Goal: Information Seeking & Learning: Learn about a topic

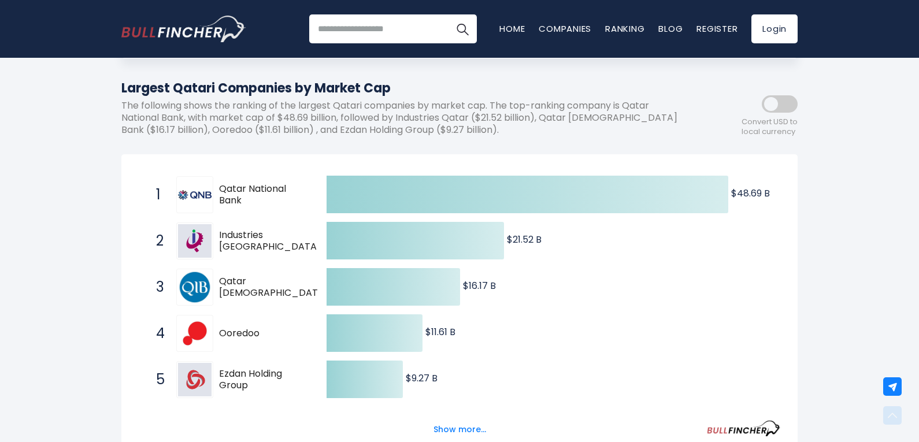
scroll to position [116, 0]
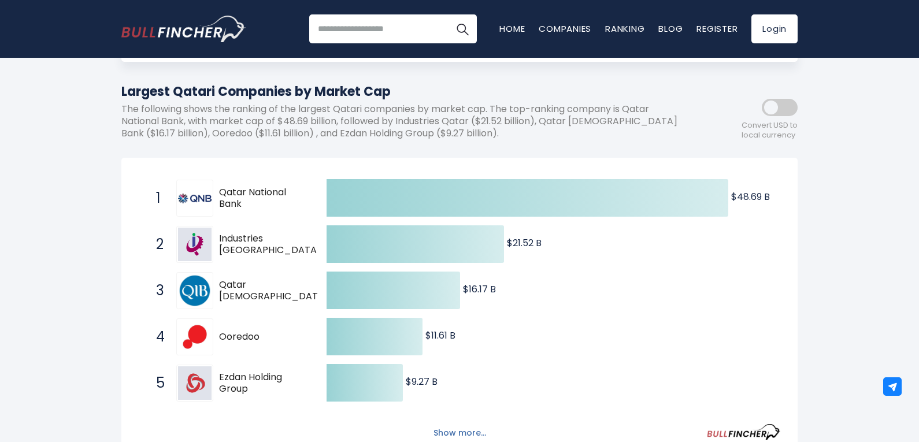
click at [456, 428] on button "Show more..." at bounding box center [460, 433] width 66 height 19
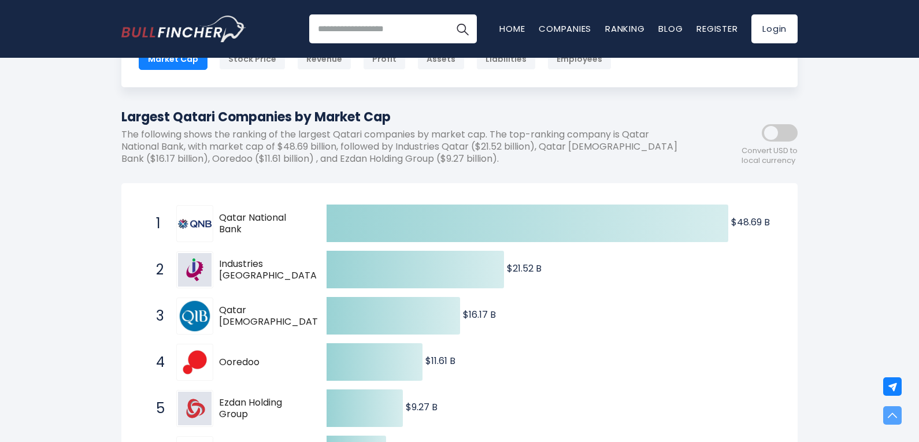
scroll to position [58, 0]
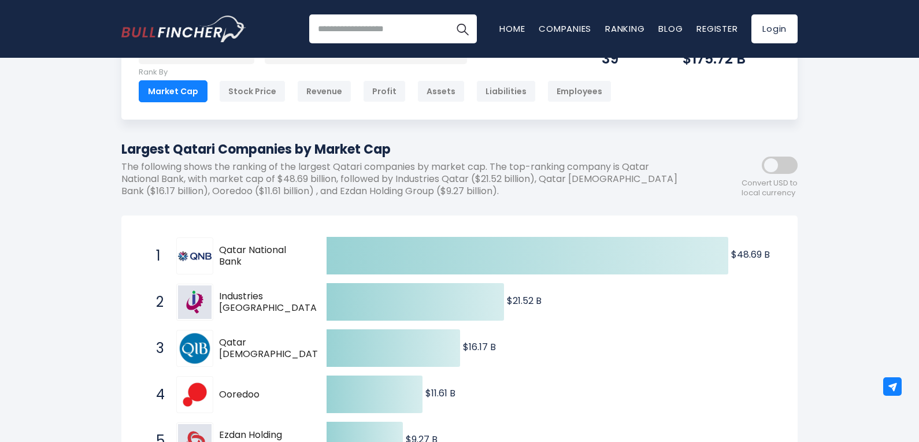
click at [258, 343] on span "Qatar Islamic Bank" at bounding box center [273, 349] width 109 height 24
click at [483, 347] on text "$16.17 B ​ $16.17 B" at bounding box center [479, 347] width 33 height 13
click at [190, 343] on img at bounding box center [195, 349] width 34 height 34
click at [251, 347] on span "Qatar Islamic Bank" at bounding box center [273, 349] width 109 height 24
drag, startPoint x: 486, startPoint y: 347, endPoint x: 483, endPoint y: 342, distance: 6.3
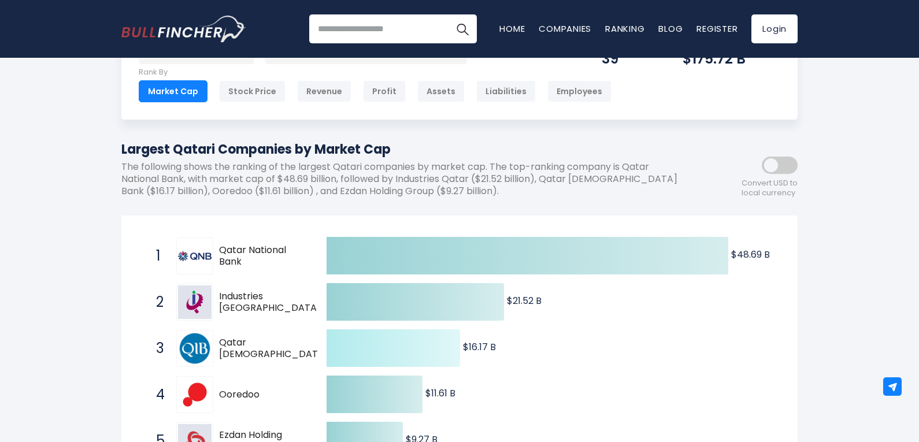
click at [485, 345] on text "$16.17 B ​ $16.17 B" at bounding box center [479, 347] width 33 height 13
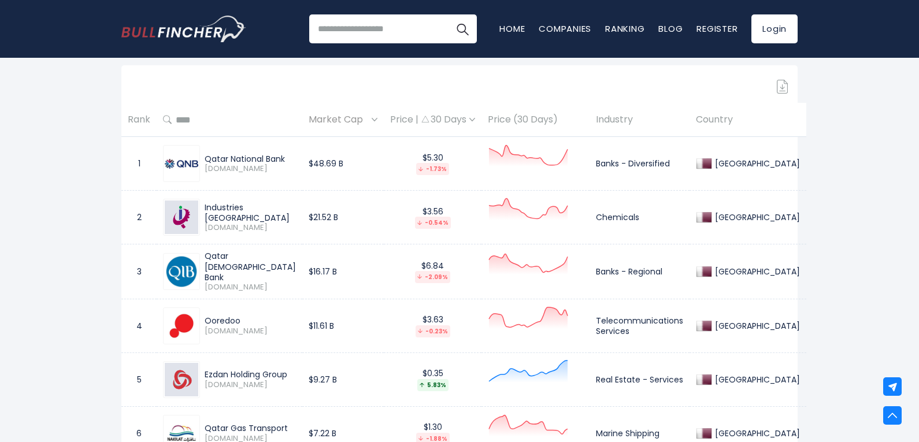
scroll to position [752, 0]
click at [515, 28] on link "Home" at bounding box center [511, 29] width 25 height 12
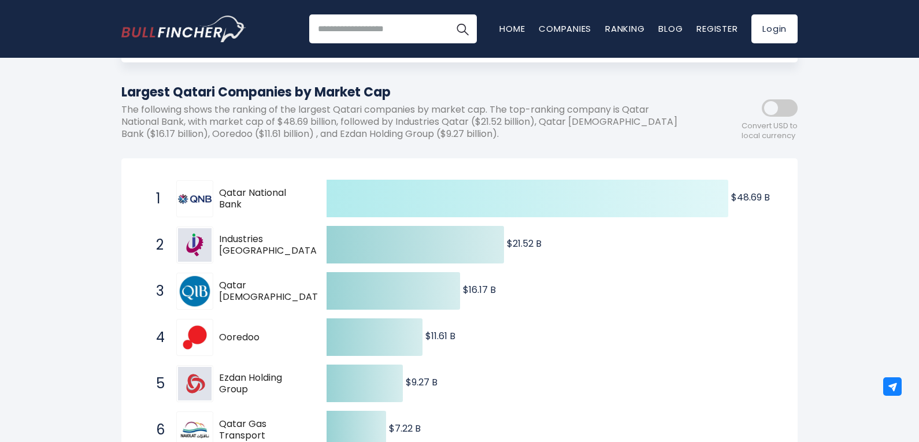
scroll to position [116, 0]
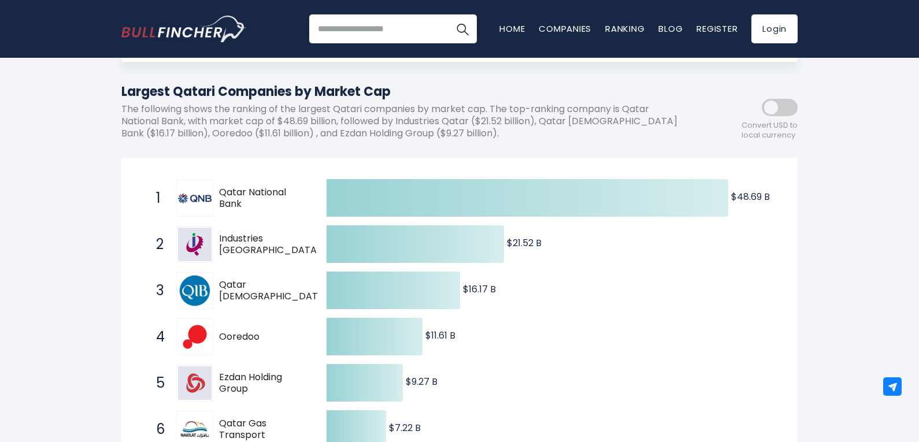
click at [249, 191] on span "Qatar National Bank" at bounding box center [262, 199] width 87 height 24
click at [187, 197] on img at bounding box center [195, 199] width 34 height 10
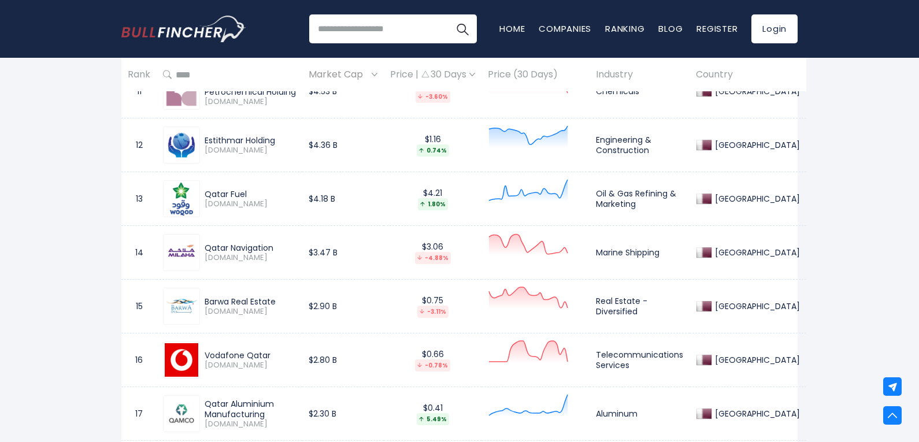
scroll to position [1387, 0]
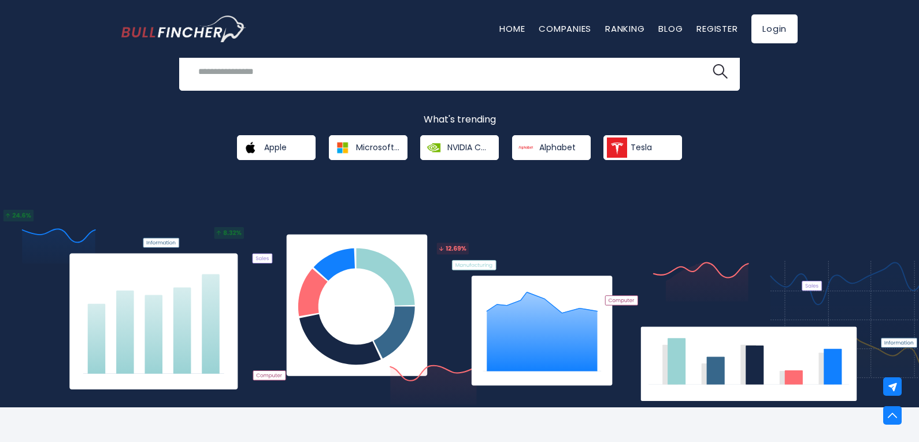
scroll to position [81, 0]
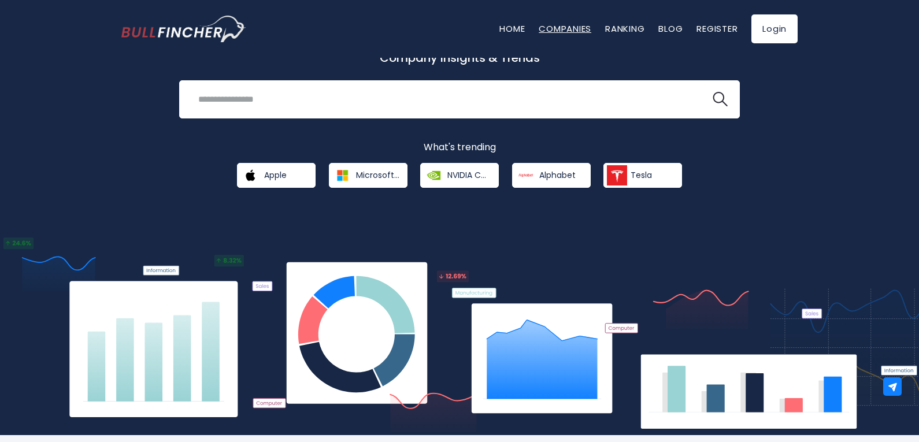
click at [558, 27] on link "Companies" at bounding box center [565, 29] width 53 height 12
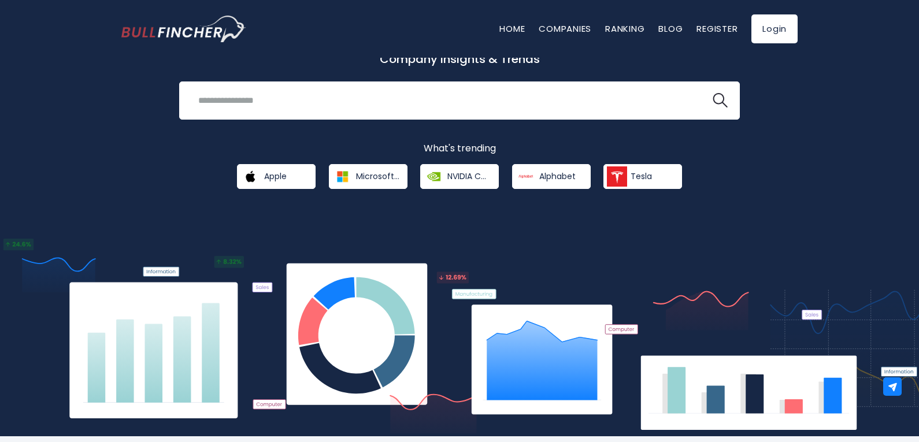
scroll to position [0, 0]
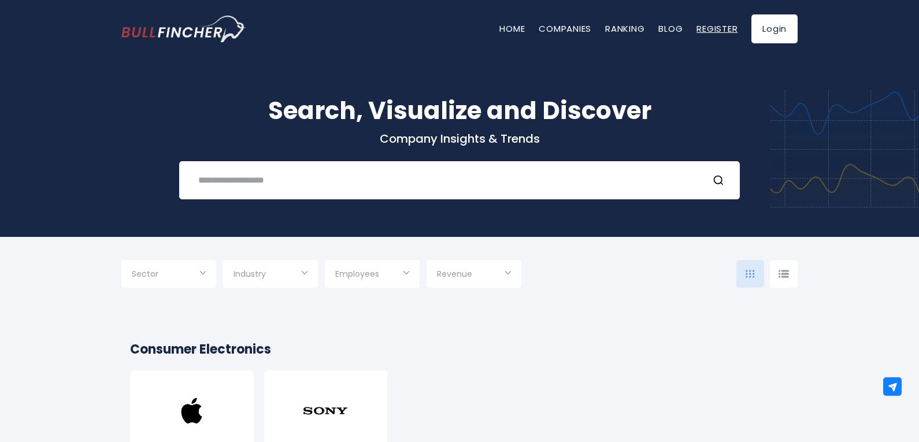
click at [713, 26] on link "Register" at bounding box center [717, 29] width 41 height 12
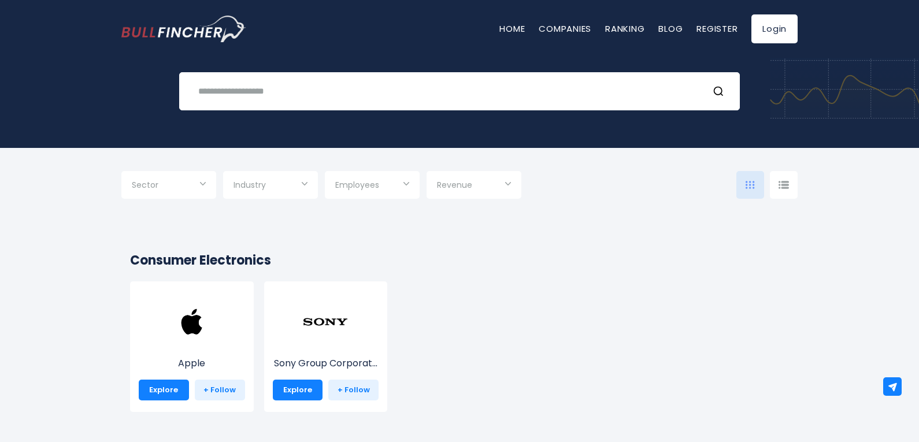
scroll to position [231, 0]
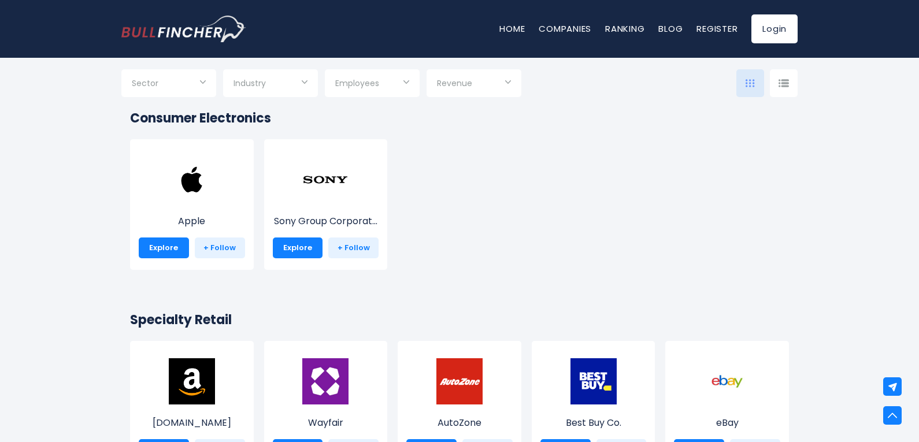
click at [312, 82] on div "Industry" at bounding box center [270, 83] width 95 height 28
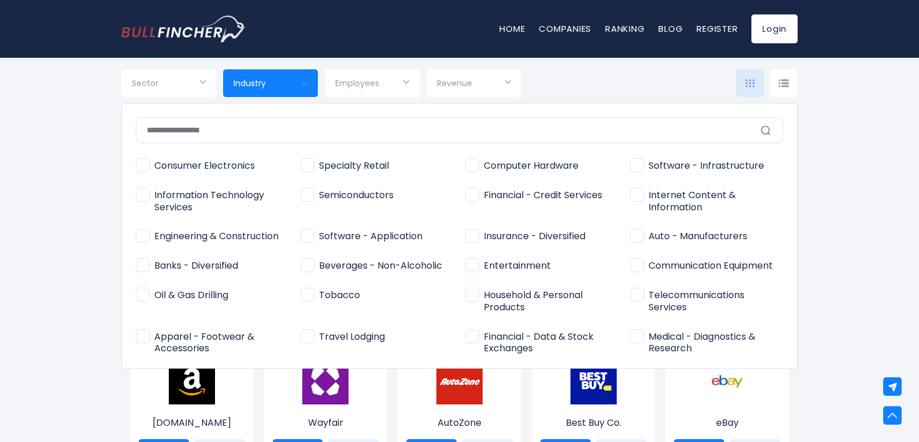
click at [380, 81] on div at bounding box center [459, 221] width 919 height 442
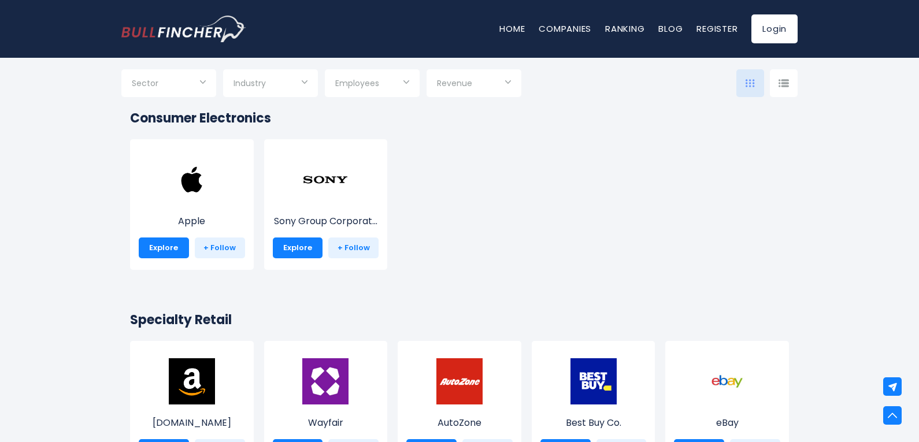
click at [402, 81] on input "Selection" at bounding box center [372, 84] width 74 height 21
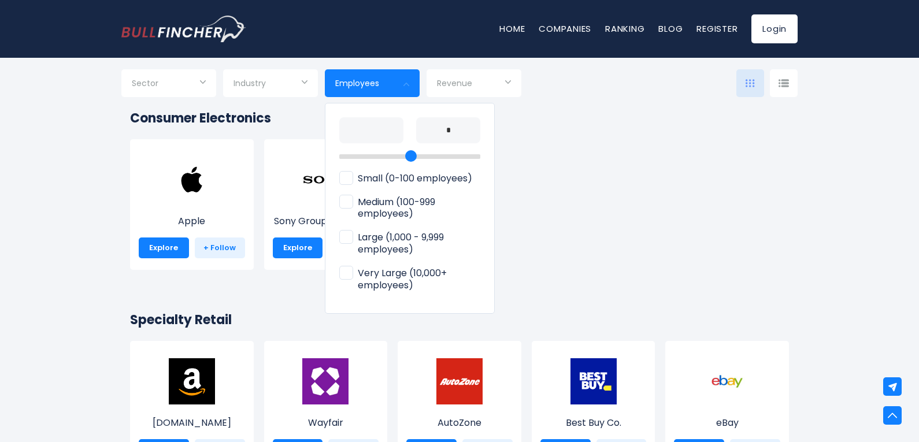
click at [366, 177] on span "Small (0-100 employees)" at bounding box center [405, 179] width 133 height 12
type input "**********"
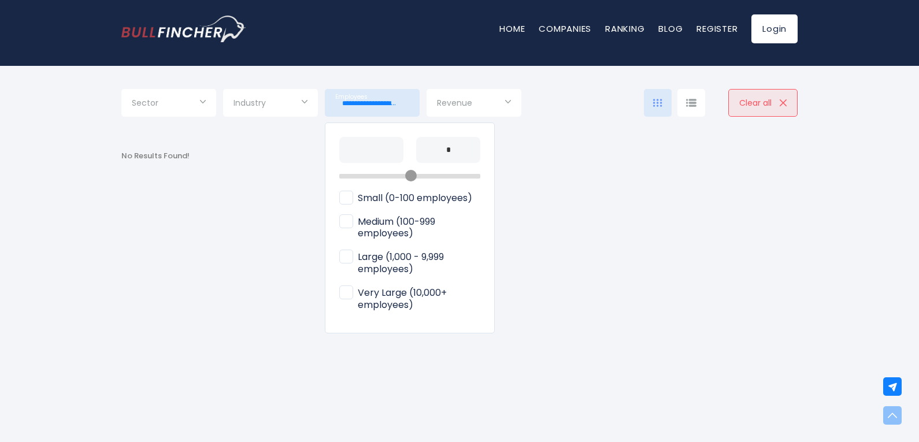
scroll to position [58, 0]
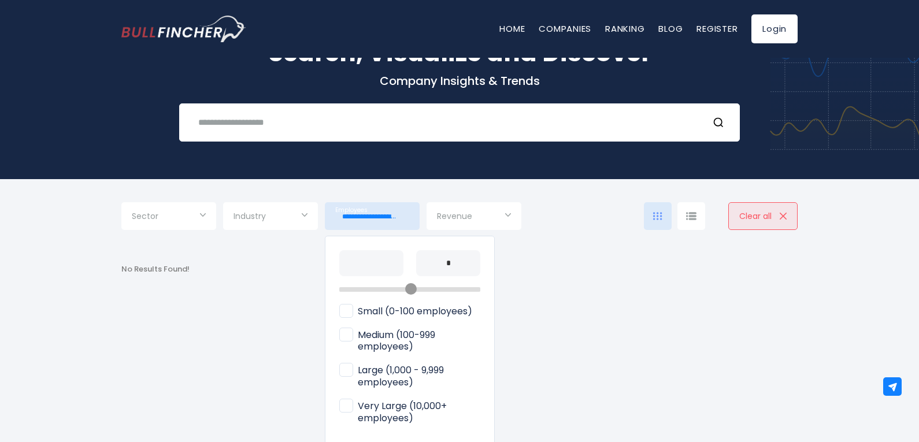
click at [510, 216] on div at bounding box center [459, 221] width 919 height 442
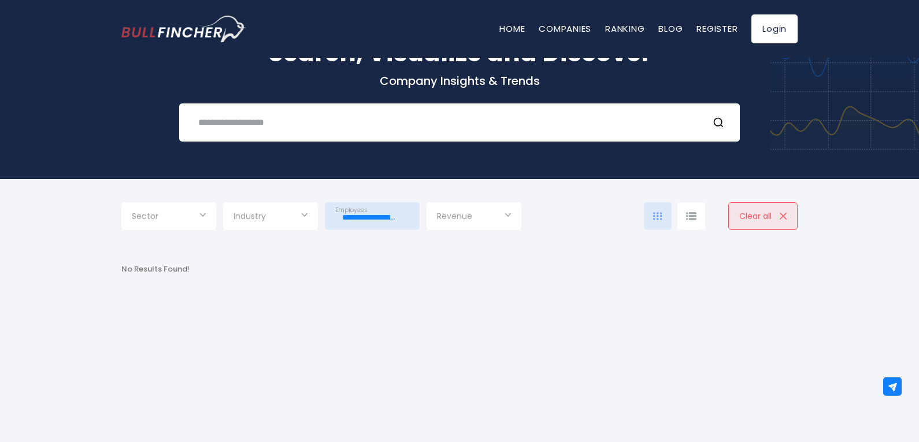
click at [510, 216] on div "Revenue" at bounding box center [474, 216] width 95 height 28
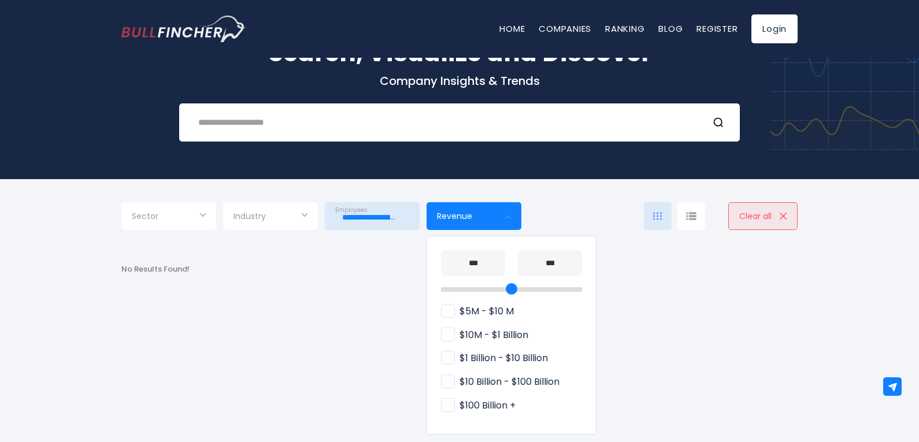
click at [308, 215] on div at bounding box center [459, 221] width 919 height 442
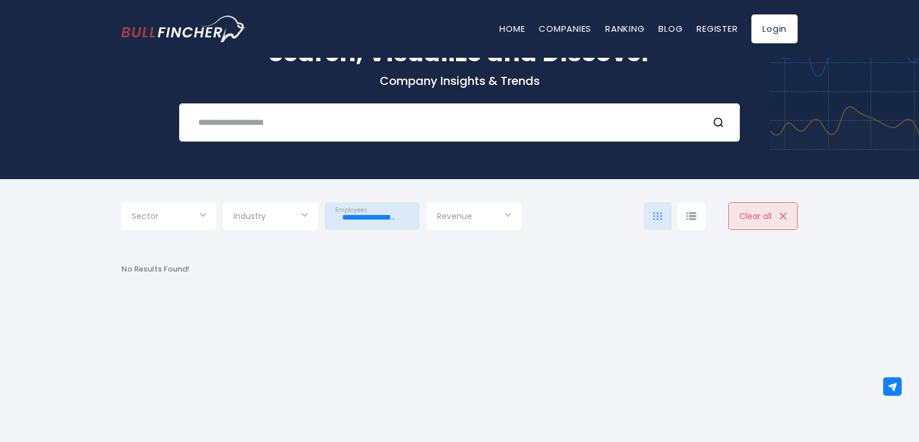
click at [308, 214] on div "Industry" at bounding box center [270, 216] width 95 height 28
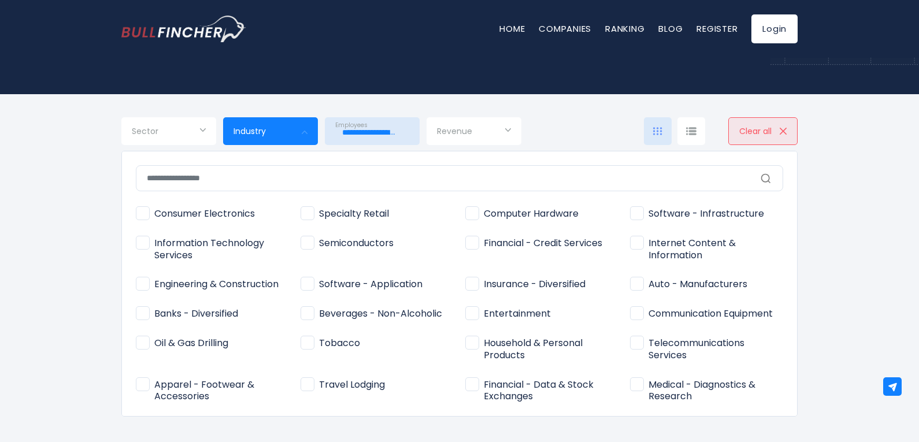
scroll to position [116, 0]
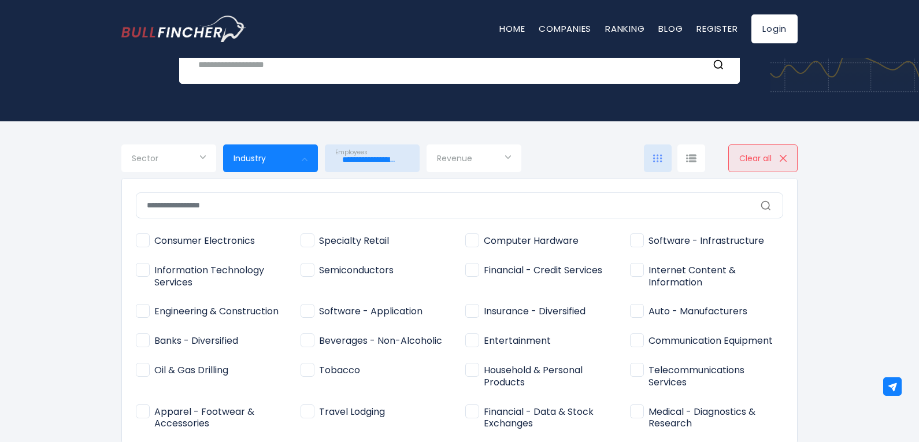
click at [172, 340] on span "Banks - Diversified" at bounding box center [187, 341] width 102 height 12
type input "**********"
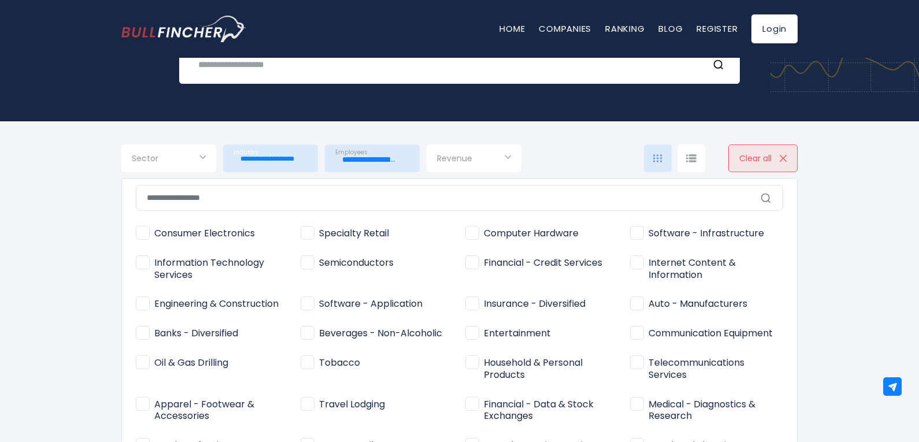
scroll to position [0, 0]
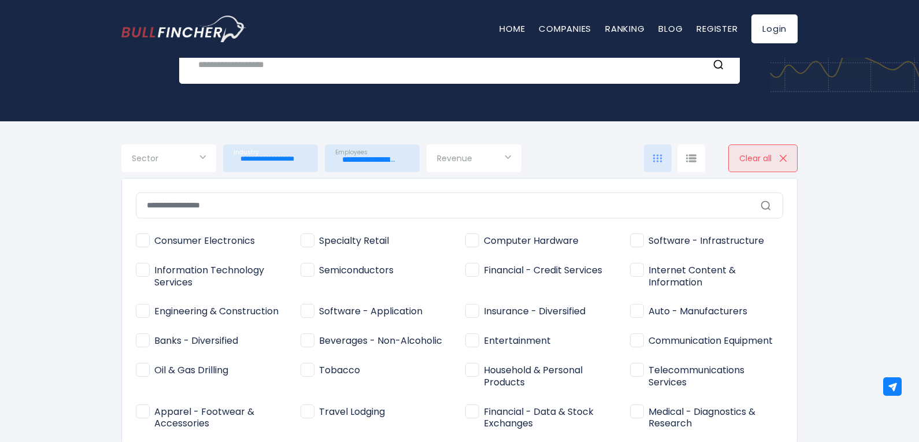
click at [764, 205] on icon at bounding box center [766, 206] width 12 height 12
click at [752, 205] on input "text" at bounding box center [459, 206] width 647 height 26
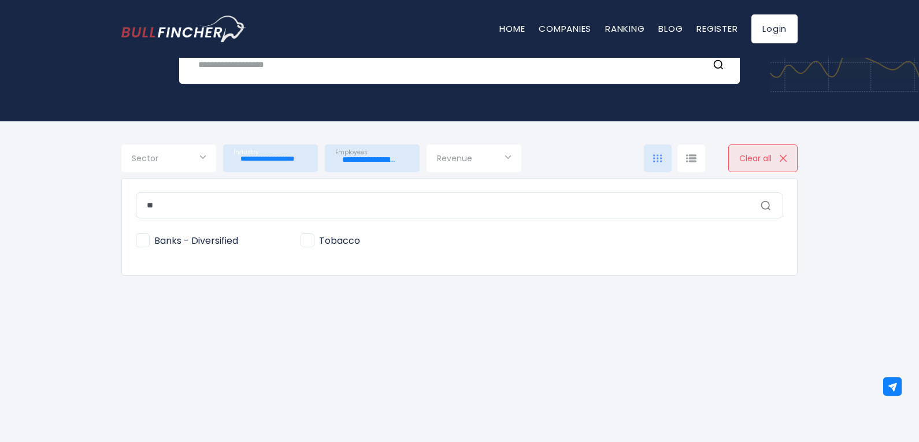
type input "**"
click at [767, 202] on icon at bounding box center [766, 206] width 12 height 12
click at [169, 240] on span "Banks - Diversified" at bounding box center [187, 241] width 102 height 12
type input "**********"
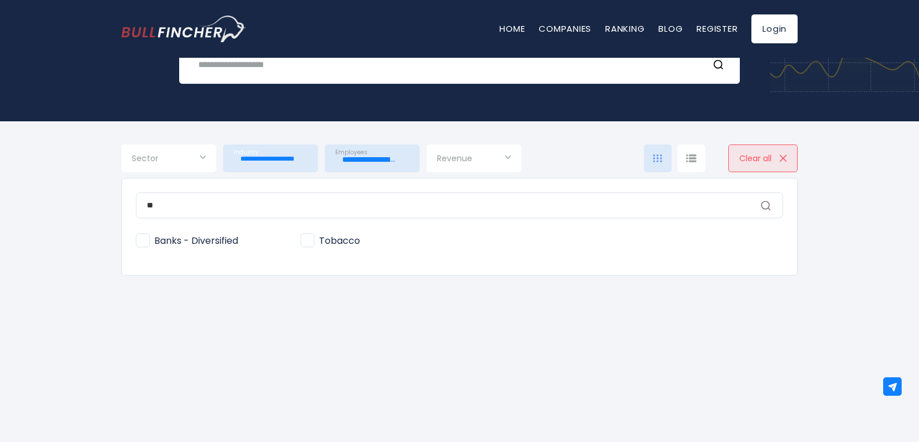
click at [169, 240] on span "Banks - Diversified" at bounding box center [187, 241] width 102 height 12
type input "**********"
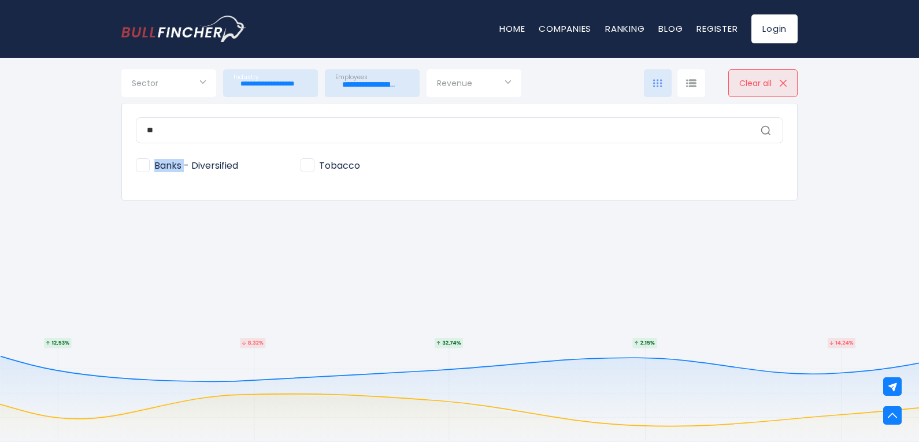
scroll to position [231, 0]
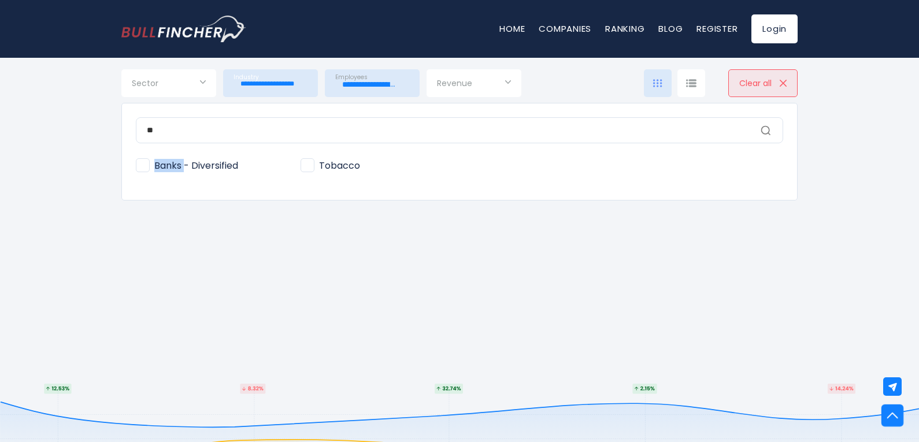
click at [894, 415] on img at bounding box center [892, 415] width 11 height 11
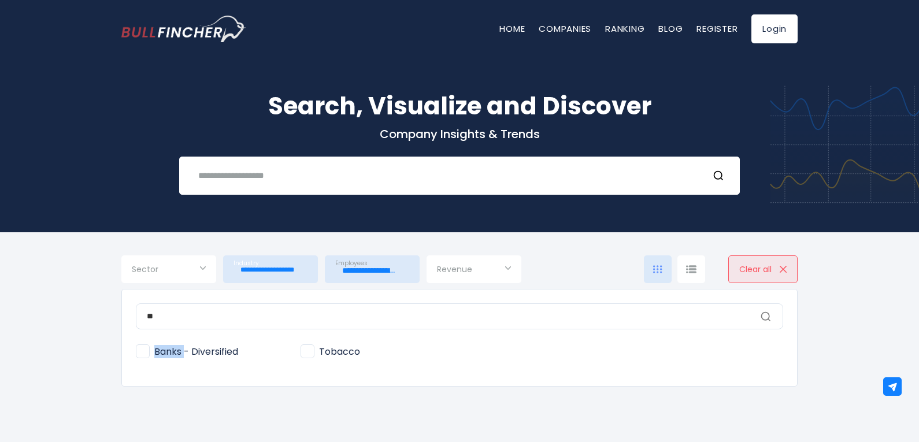
scroll to position [0, 0]
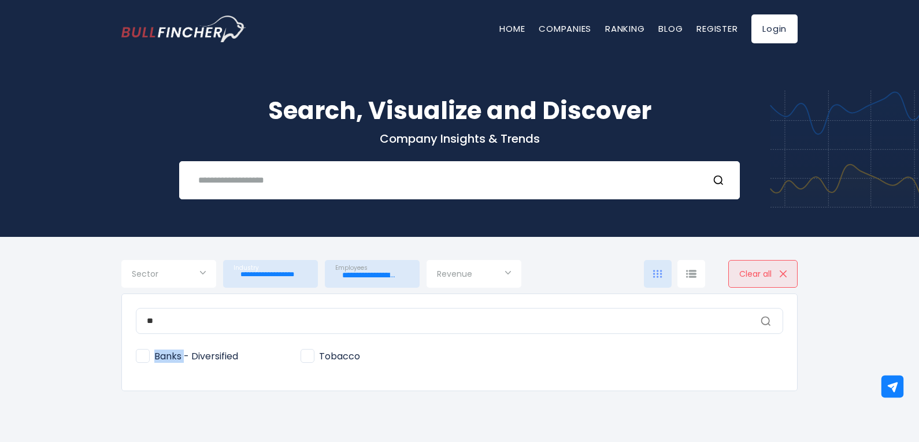
click at [893, 384] on img at bounding box center [893, 387] width 12 height 12
click at [197, 364] on label "Banks - Diversified" at bounding box center [212, 356] width 153 height 19
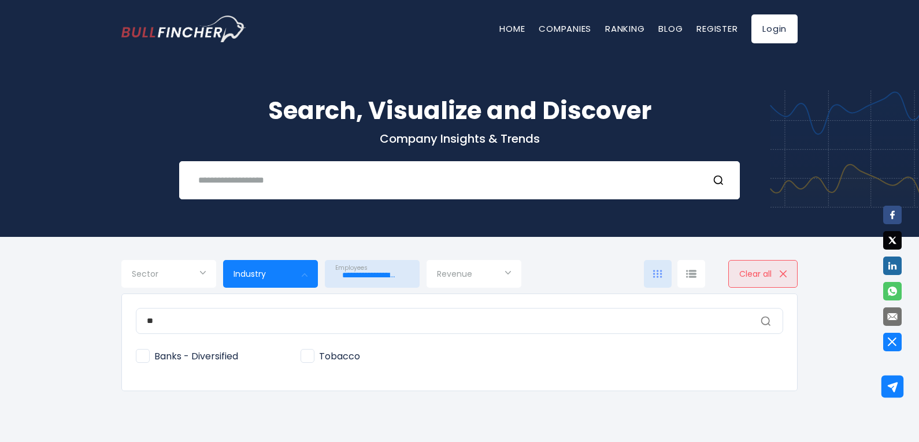
click at [692, 274] on div at bounding box center [459, 221] width 919 height 442
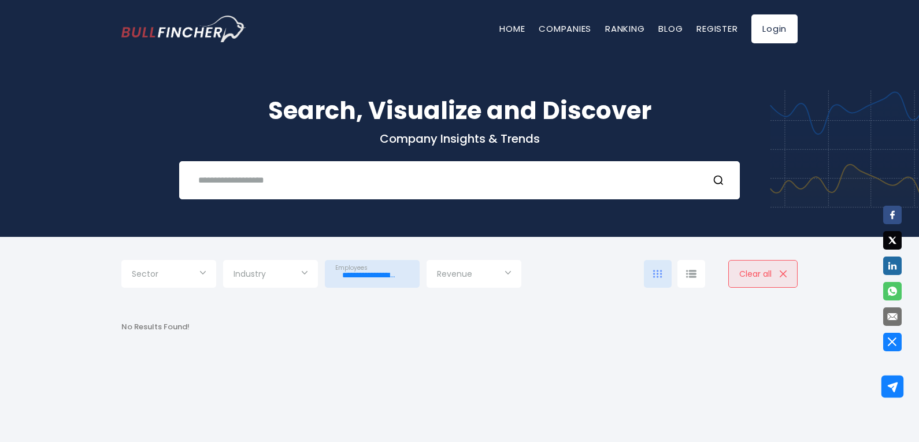
click at [692, 274] on img at bounding box center [691, 274] width 10 height 8
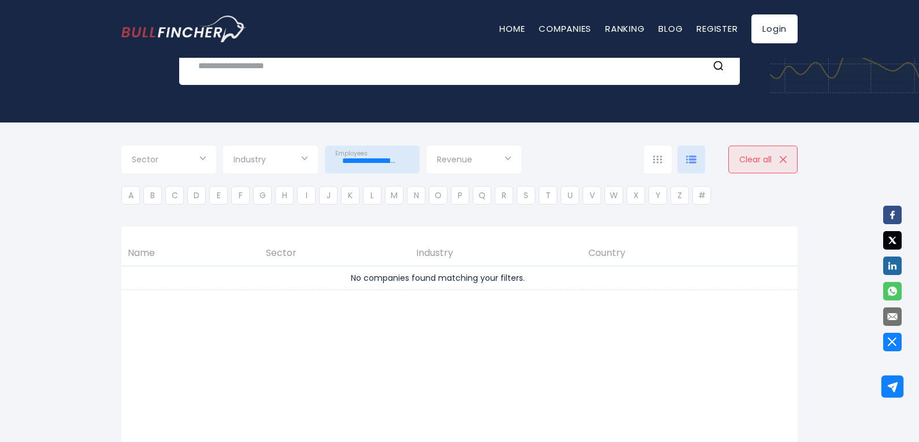
scroll to position [116, 0]
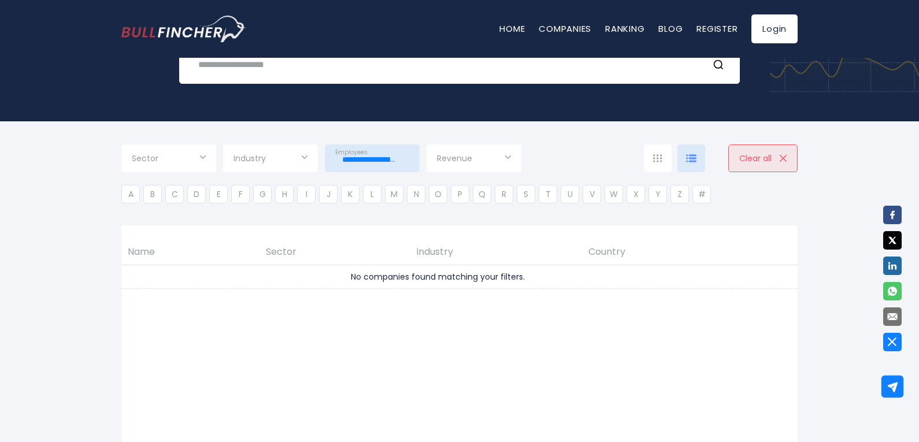
click at [429, 251] on th "Industry" at bounding box center [496, 252] width 172 height 25
click at [208, 158] on div "Sector" at bounding box center [168, 159] width 95 height 28
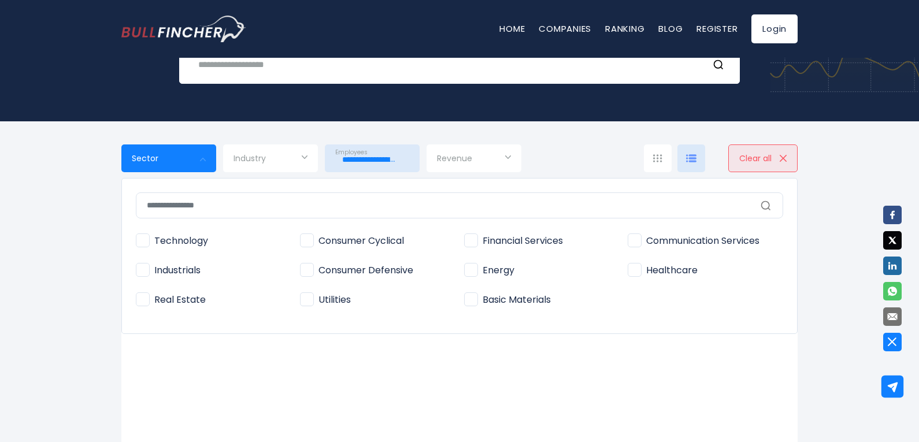
click at [390, 157] on div at bounding box center [459, 221] width 919 height 442
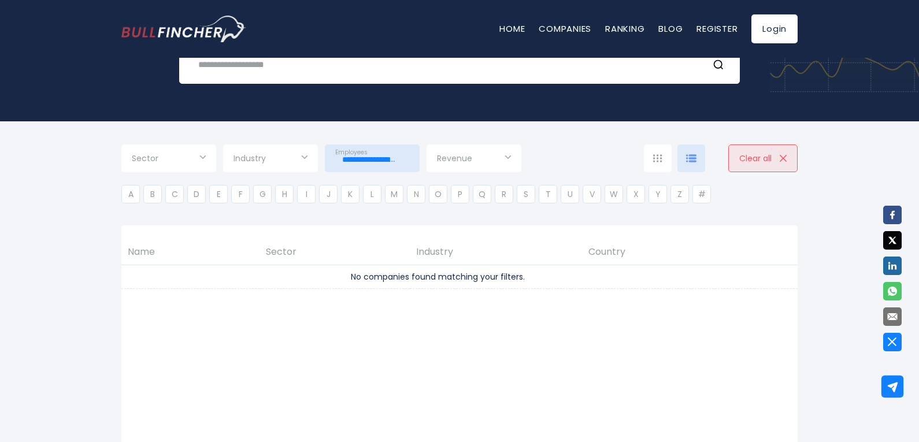
click at [304, 158] on div "Industry" at bounding box center [270, 159] width 95 height 28
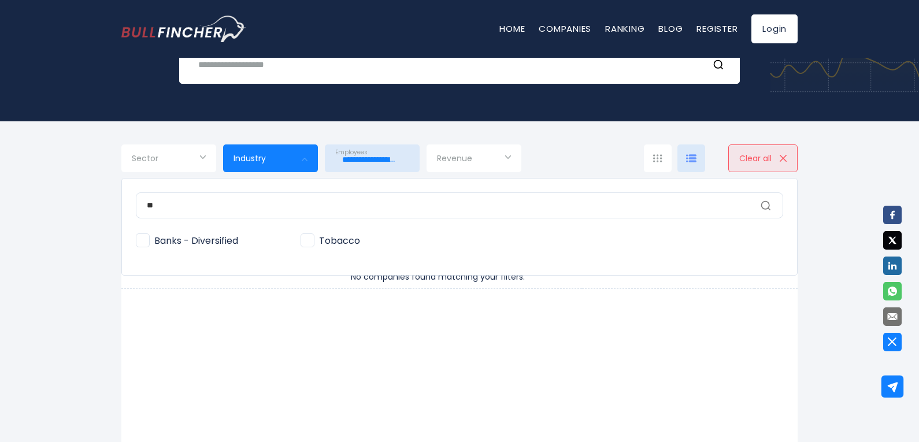
click at [176, 235] on span "Banks - Diversified" at bounding box center [187, 241] width 102 height 12
type input "**********"
click at [274, 308] on div at bounding box center [459, 221] width 919 height 442
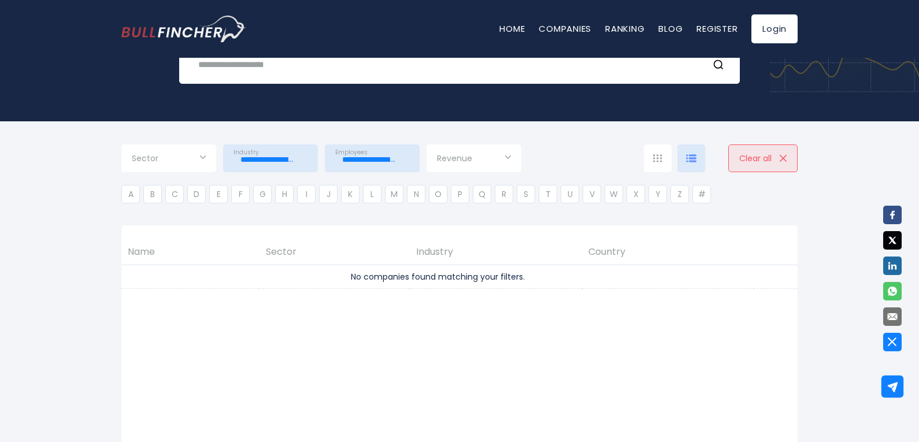
click at [204, 157] on div "Sector" at bounding box center [168, 159] width 95 height 28
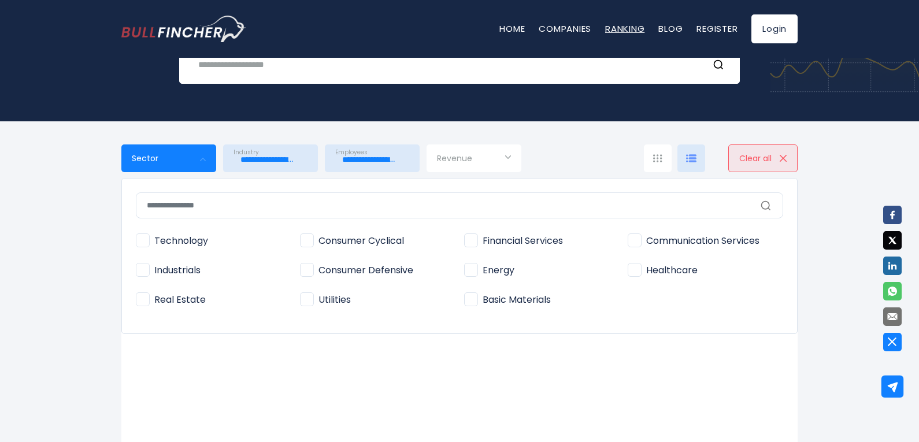
click at [615, 25] on link "Ranking" at bounding box center [624, 29] width 39 height 12
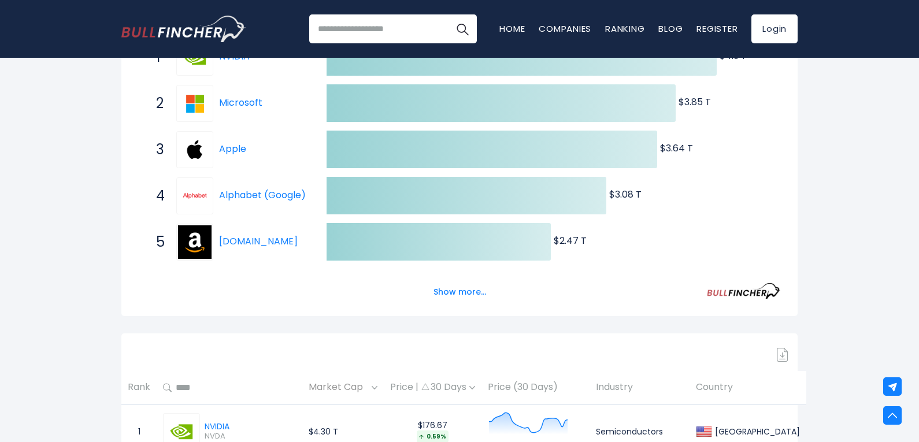
scroll to position [231, 0]
